Goal: Task Accomplishment & Management: Manage account settings

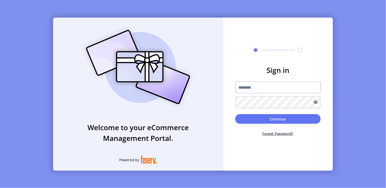
click at [274, 88] on input "text" at bounding box center [277, 87] width 85 height 12
type input "*"
click at [256, 88] on input "text" at bounding box center [277, 87] width 85 height 12
type input "**********"
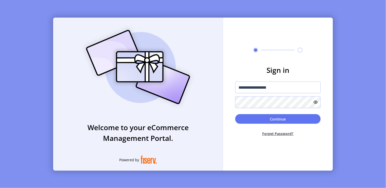
click at [285, 134] on button "Forget Password?" at bounding box center [277, 133] width 85 height 13
click at [250, 88] on input "text" at bounding box center [277, 87] width 85 height 12
type input "**********"
click at [235, 114] on button "Continue" at bounding box center [277, 119] width 85 height 10
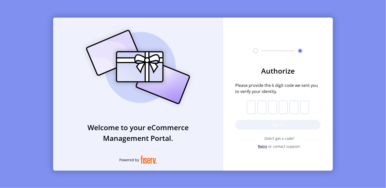
click at [253, 108] on input "text" at bounding box center [251, 106] width 9 height 13
paste input "*"
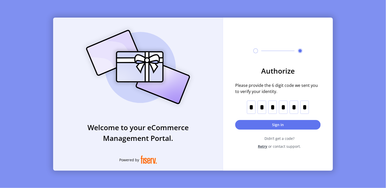
type input "*"
click at [284, 125] on button "Sign in" at bounding box center [277, 125] width 85 height 10
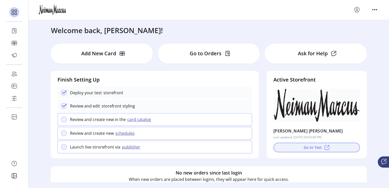
click at [299, 148] on button "Go to Test" at bounding box center [316, 147] width 86 height 10
click at [131, 121] on button "card catalog" at bounding box center [140, 119] width 28 height 6
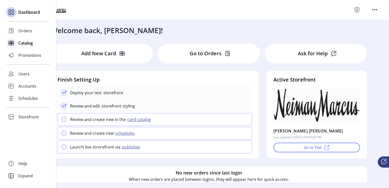
click at [25, 44] on span "Catalog" at bounding box center [25, 43] width 15 height 6
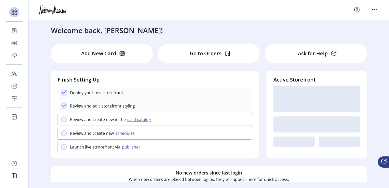
click at [104, 57] on p "Add New Card" at bounding box center [98, 54] width 35 height 8
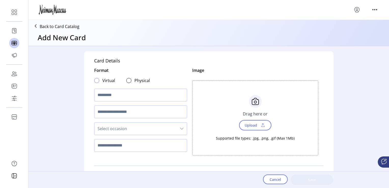
click at [95, 81] on div at bounding box center [96, 80] width 5 height 5
click at [122, 94] on input "text" at bounding box center [140, 95] width 93 height 13
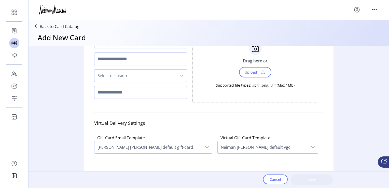
scroll to position [45, 0]
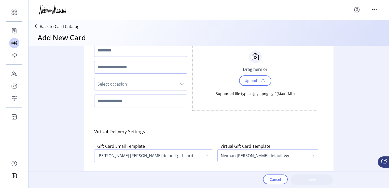
click at [115, 81] on span "Select occasion" at bounding box center [135, 84] width 82 height 12
click at [178, 97] on span "Add New Occasion" at bounding box center [180, 97] width 5 height 6
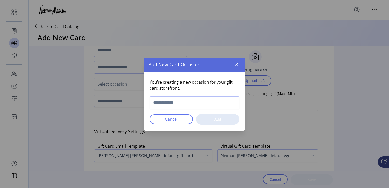
click at [184, 101] on input "text" at bounding box center [195, 102] width 90 height 13
click at [236, 67] on button "button" at bounding box center [236, 65] width 8 height 8
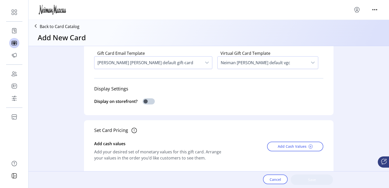
scroll to position [146, 0]
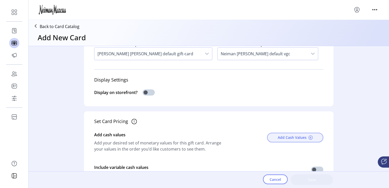
click at [283, 136] on span "Add Cash Values" at bounding box center [292, 137] width 29 height 5
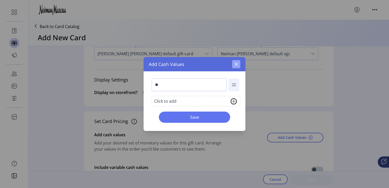
click at [236, 65] on icon "button" at bounding box center [236, 64] width 3 height 3
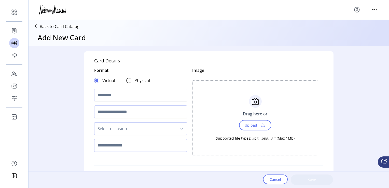
scroll to position [0, 0]
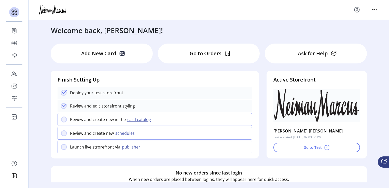
click at [206, 57] on div "Go to Orders" at bounding box center [209, 54] width 102 height 20
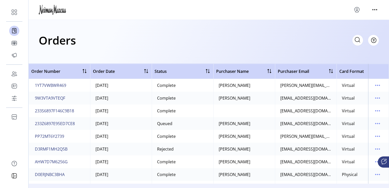
click at [359, 39] on icon at bounding box center [357, 40] width 8 height 8
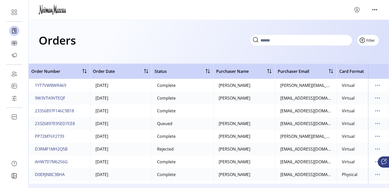
click at [372, 42] on span "Filter" at bounding box center [370, 40] width 9 height 5
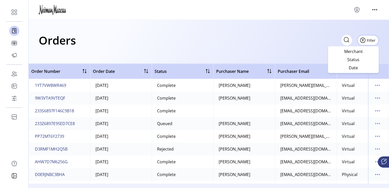
click at [291, 48] on div "Orders Filter Focused All Orders" at bounding box center [209, 40] width 340 height 18
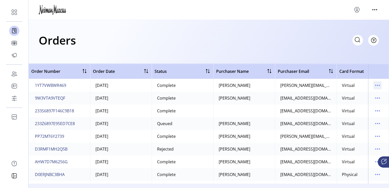
click at [376, 86] on icon "menu" at bounding box center [377, 85] width 8 height 8
click at [272, 35] on div "Orders Filter Focused All Orders" at bounding box center [209, 40] width 340 height 18
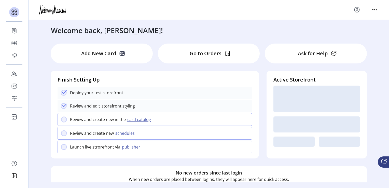
click at [322, 57] on p "Ask for Help" at bounding box center [313, 54] width 30 height 8
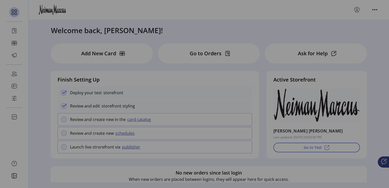
click at [252, 31] on div "[PERSON_NAME] [PERSON_NAME], our smart concierge bot, is ready to help. Hi [PER…" at bounding box center [194, 94] width 389 height 188
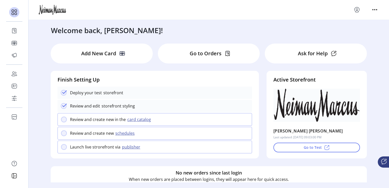
click at [215, 55] on p "Go to Orders" at bounding box center [206, 54] width 32 height 8
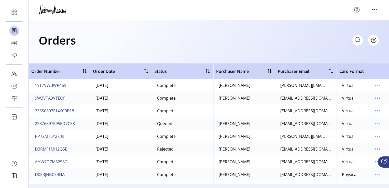
click at [52, 85] on span "1YT7VWBWR469" at bounding box center [50, 85] width 31 height 6
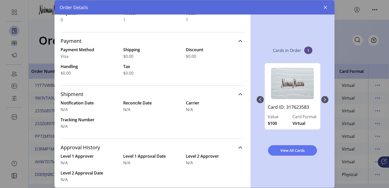
scroll to position [102, 0]
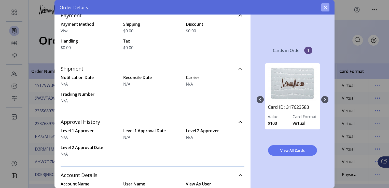
click at [326, 8] on icon "button" at bounding box center [325, 7] width 4 height 4
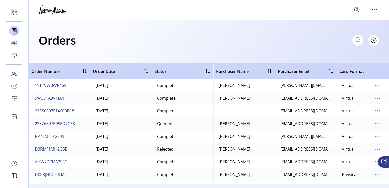
click at [51, 86] on span "1YT7VWBWR469" at bounding box center [50, 85] width 31 height 6
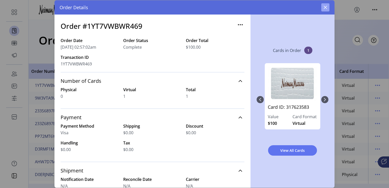
click at [324, 7] on icon "button" at bounding box center [325, 7] width 3 height 3
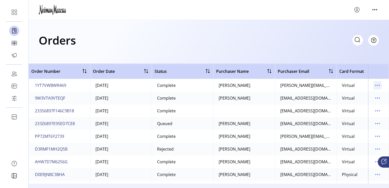
click at [377, 87] on icon "menu" at bounding box center [377, 85] width 8 height 8
click at [282, 45] on div "Orders Filter Focused All Orders" at bounding box center [209, 40] width 340 height 18
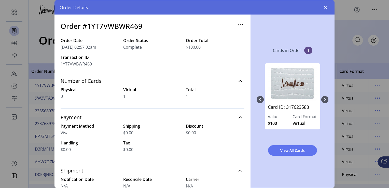
click at [330, 8] on div "Order Details" at bounding box center [194, 7] width 280 height 14
drag, startPoint x: 326, startPoint y: 8, endPoint x: 311, endPoint y: 7, distance: 14.3
click at [326, 8] on icon "button" at bounding box center [325, 7] width 4 height 4
drag, startPoint x: 326, startPoint y: 9, endPoint x: 224, endPoint y: 7, distance: 101.8
click at [326, 9] on icon "button" at bounding box center [325, 7] width 4 height 4
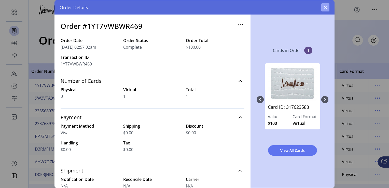
click at [327, 8] on icon "button" at bounding box center [325, 7] width 4 height 4
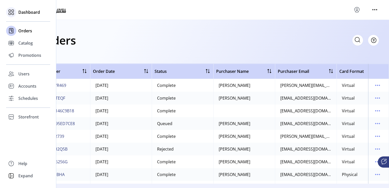
click at [16, 13] on div "Dashboard" at bounding box center [28, 12] width 44 height 12
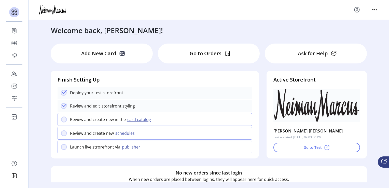
click at [315, 53] on p "Ask for Help" at bounding box center [313, 54] width 30 height 8
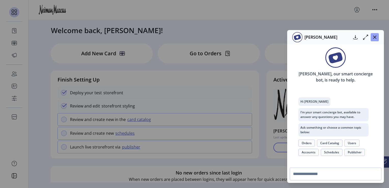
click at [375, 38] on icon "button" at bounding box center [374, 37] width 4 height 4
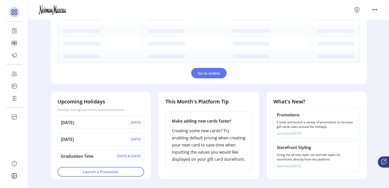
scroll to position [185, 0]
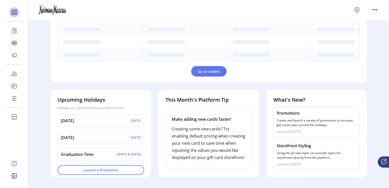
click at [100, 87] on ktd-grid-item "Upcoming Holidays Holidays are a great time to launch promotions [DATE] [DATE] …" at bounding box center [101, 133] width 108 height 95
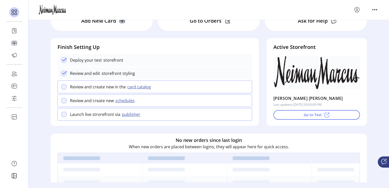
scroll to position [0, 0]
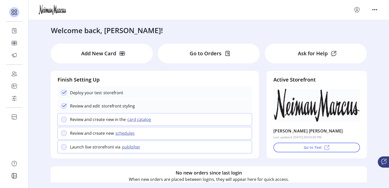
click at [385, 160] on icon at bounding box center [384, 161] width 6 height 6
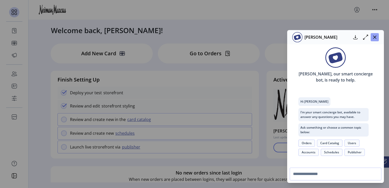
click at [374, 38] on icon "button" at bounding box center [374, 37] width 4 height 4
